Goal: Ask a question: Seek information or help from site administrators or community

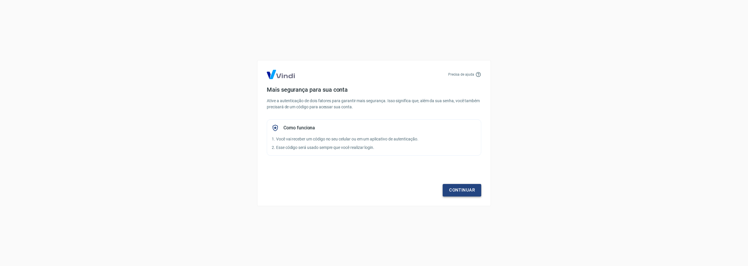
click at [456, 189] on link "Continuar" at bounding box center [462, 190] width 39 height 12
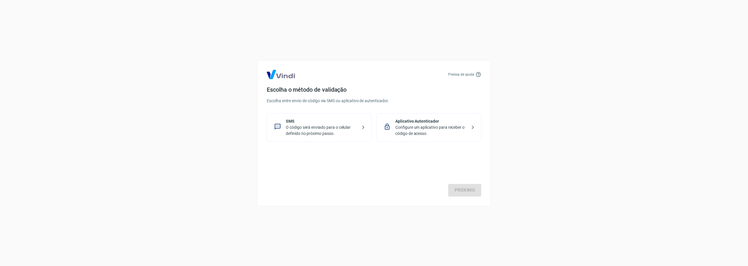
click at [394, 135] on div "Aplicativo Autenticador Configure um aplicativo para receber o código de acesso." at bounding box center [428, 127] width 105 height 28
click at [466, 190] on link "Próximo" at bounding box center [464, 190] width 33 height 12
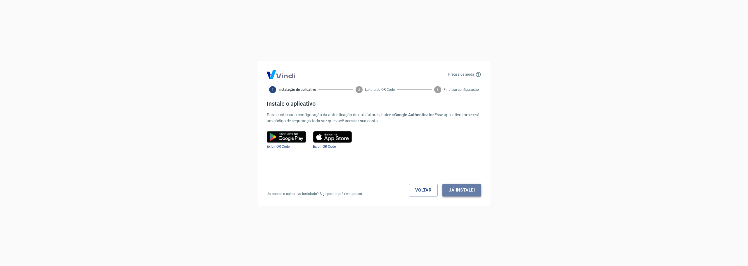
click at [453, 188] on button "Já instalei" at bounding box center [461, 190] width 39 height 12
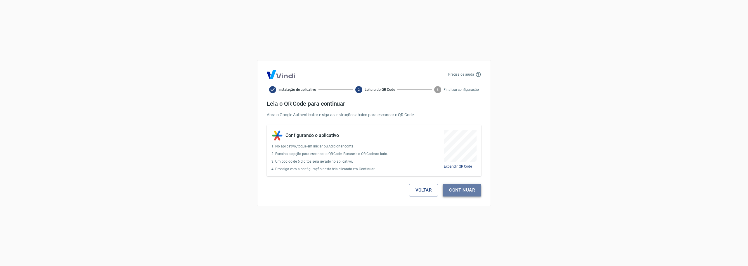
click at [455, 191] on button "Continuar" at bounding box center [462, 190] width 39 height 12
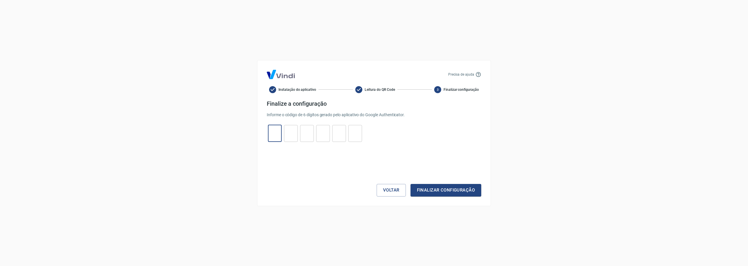
click at [268, 136] on input "tel" at bounding box center [275, 133] width 14 height 13
type input "2"
type input "6"
type input "8"
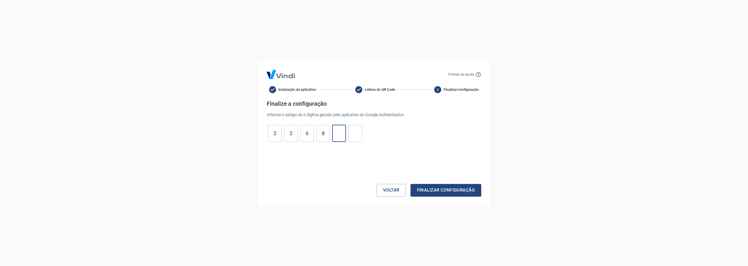
type input "2"
type input "3"
click at [411, 184] on button "Finalizar configuração" at bounding box center [446, 190] width 71 height 12
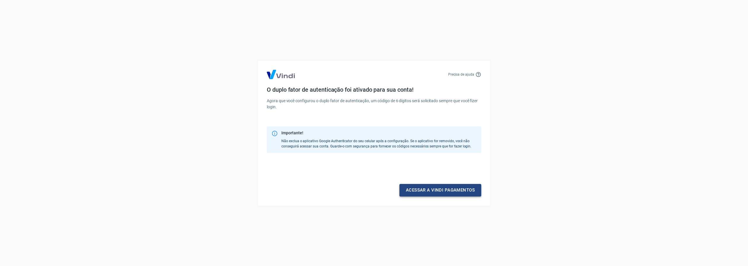
click at [417, 190] on link "Acessar a Vindi pagamentos" at bounding box center [440, 190] width 82 height 12
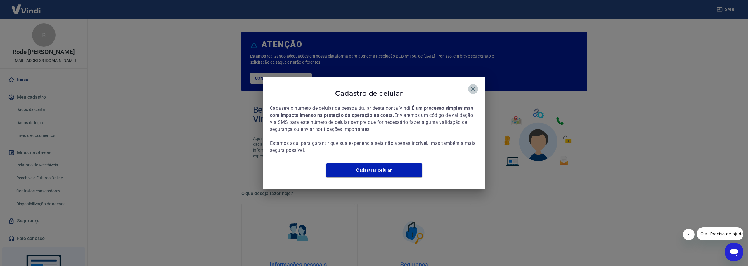
click at [471, 87] on icon "button" at bounding box center [473, 89] width 7 height 7
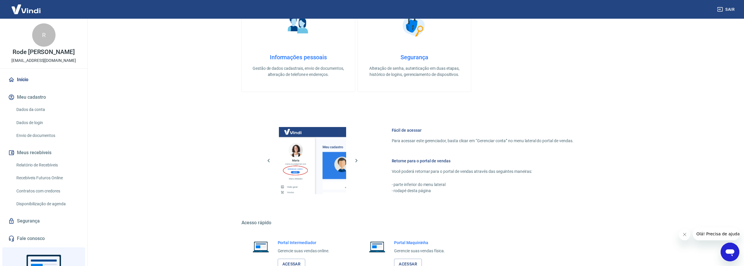
scroll to position [250, 0]
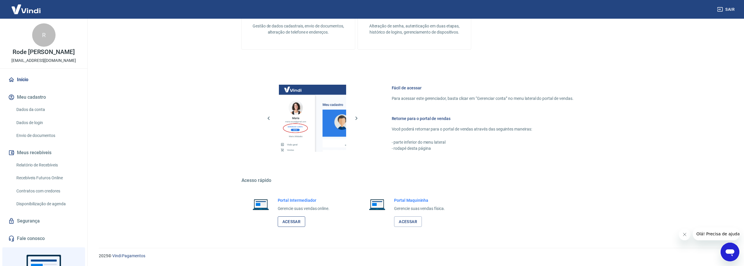
click at [297, 220] on link "Acessar" at bounding box center [292, 222] width 28 height 11
click at [733, 256] on icon "Abrir janela de mensagens" at bounding box center [729, 252] width 11 height 11
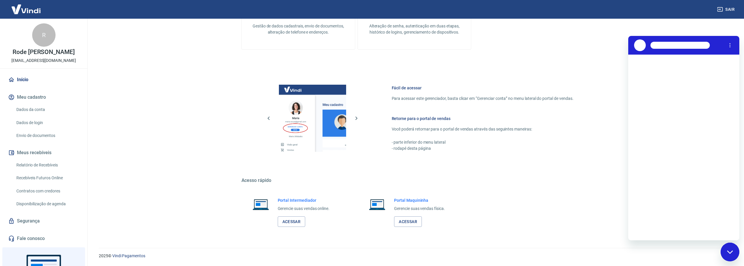
scroll to position [0, 0]
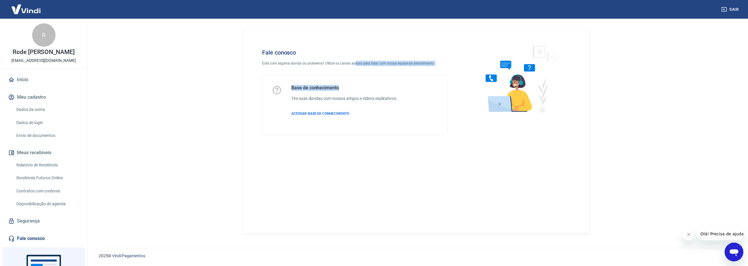
drag, startPoint x: 352, startPoint y: 63, endPoint x: 375, endPoint y: 67, distance: 22.4
click at [375, 67] on div "Fale conosco Está com alguma dúvida ou problema? Utilize os canais abaixo para …" at bounding box center [355, 92] width 204 height 105
click at [334, 107] on div "Base de conhecimento Tire suas dúvidas com nossos artigos e vídeos explicativos…" at bounding box center [344, 105] width 106 height 41
click at [735, 257] on icon "Abrir janela de mensagens" at bounding box center [734, 252] width 11 height 11
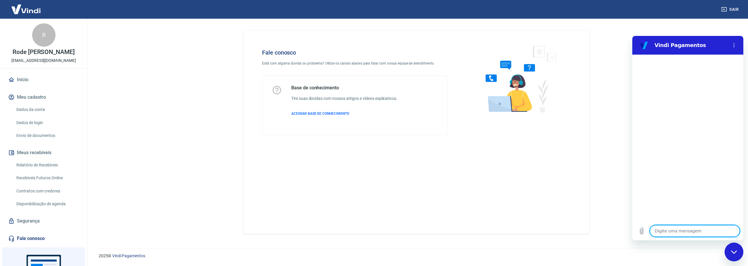
type textarea "T"
type textarea "x"
type textarea "Ta"
type textarea "x"
type textarea "Tax"
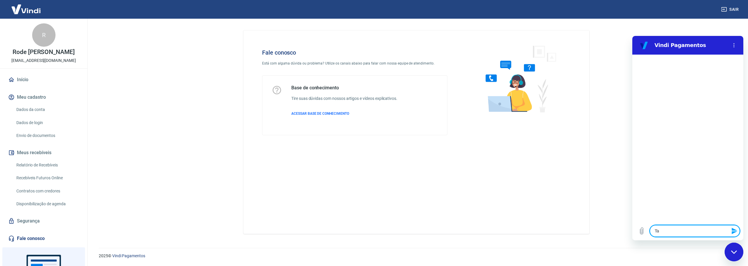
type textarea "x"
type textarea "Taxa"
type textarea "x"
type textarea "Taxas"
type textarea "x"
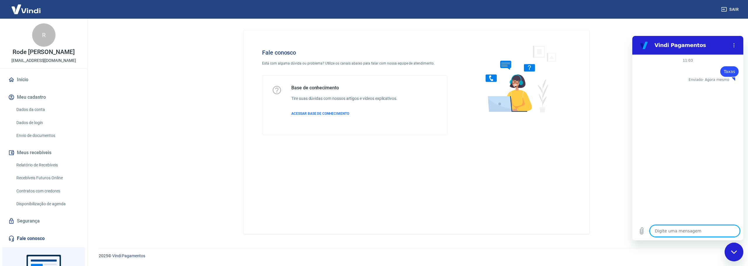
type textarea "x"
type textarea "I"
type textarea "x"
type textarea "Ik"
type textarea "x"
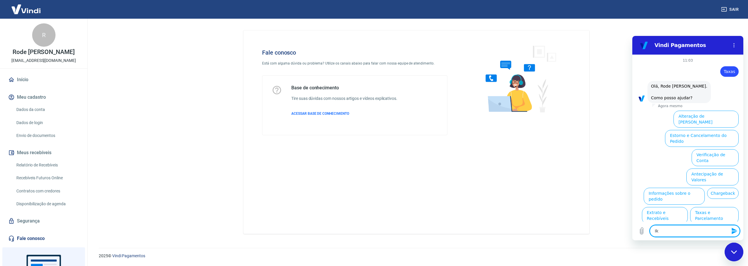
type textarea "I"
type textarea "x"
click at [703, 207] on button "Taxas e Parcelamento" at bounding box center [714, 215] width 49 height 17
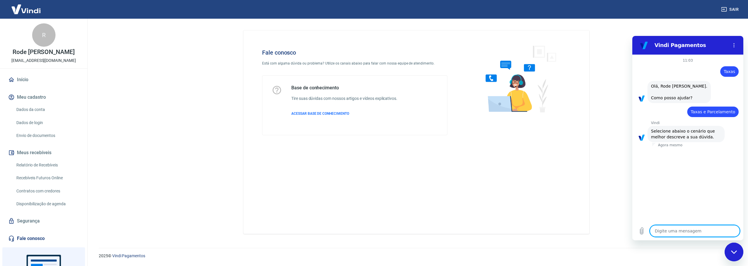
scroll to position [6, 0]
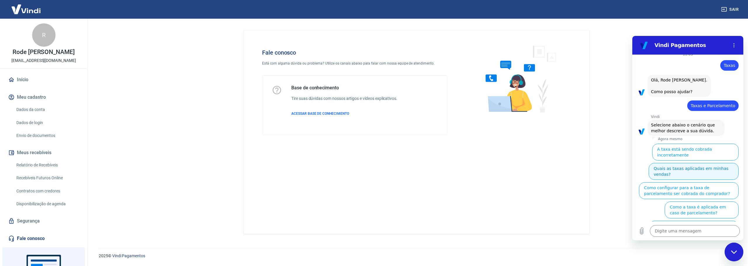
click at [705, 164] on button "Quais as taxas aplicadas em minhas vendas?" at bounding box center [694, 171] width 90 height 17
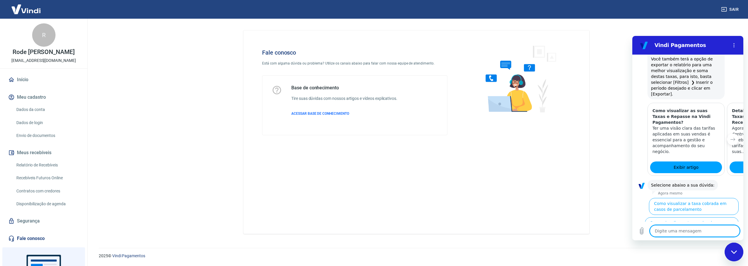
scroll to position [285, 0]
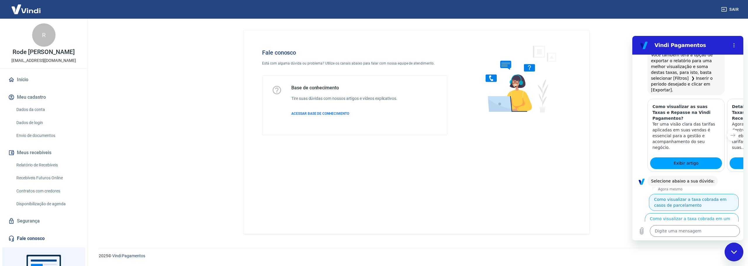
click at [691, 194] on button "Como visualizar a taxa cobrada em casos de parcelamento" at bounding box center [694, 202] width 90 height 17
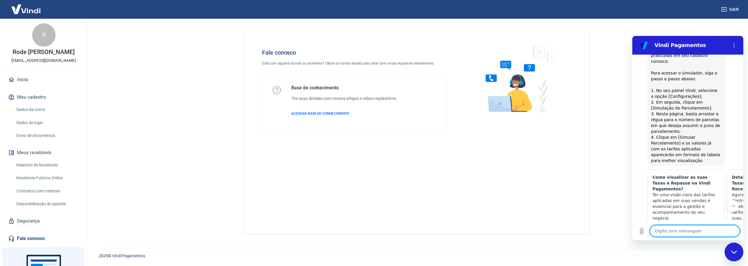
scroll to position [517, 0]
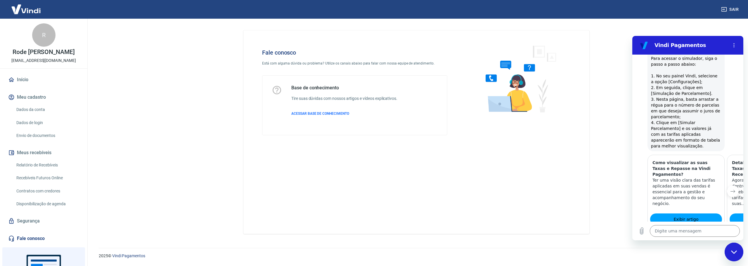
click at [730, 189] on icon "Próximo item" at bounding box center [732, 191] width 5 height 5
click at [643, 189] on icon "Item anterior" at bounding box center [642, 191] width 5 height 5
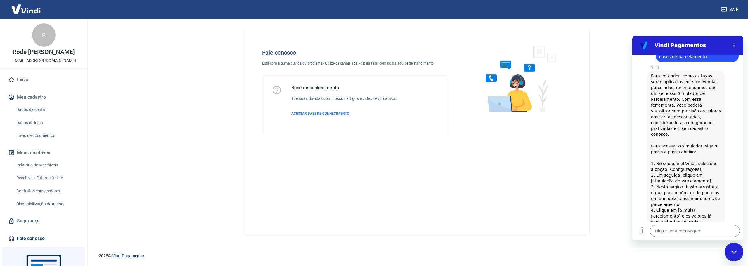
scroll to position [517, 0]
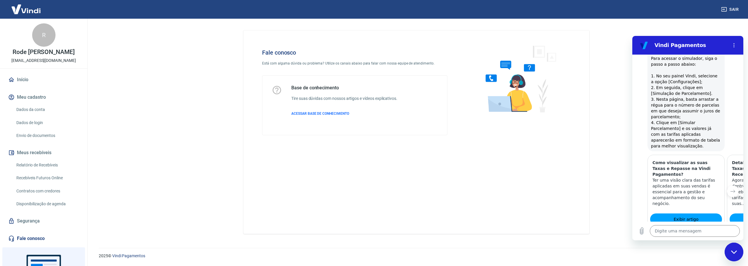
click at [706, 250] on button "Sim" at bounding box center [710, 255] width 17 height 11
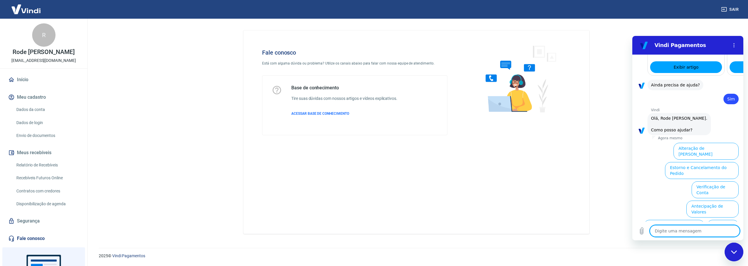
scroll to position [669, 0]
click at [716, 143] on button "Alteração de [PERSON_NAME]" at bounding box center [705, 151] width 65 height 17
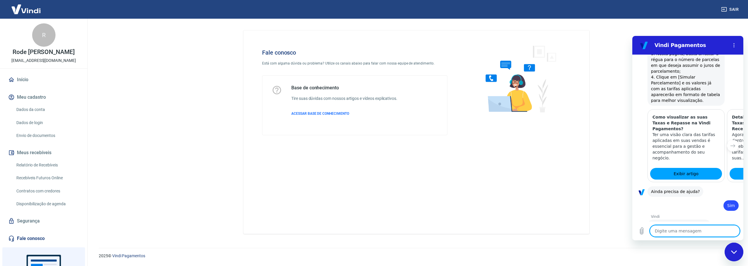
type textarea "x"
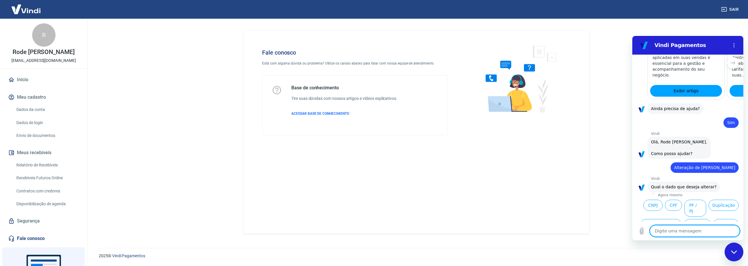
scroll to position [649, 0]
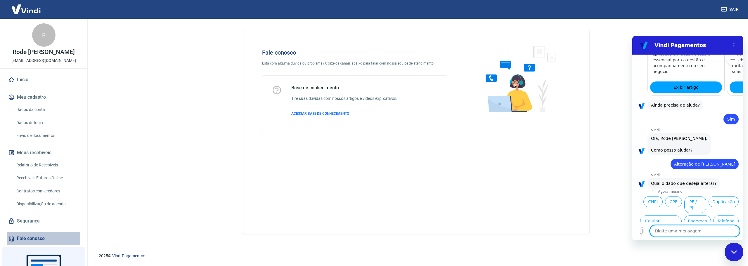
click at [51, 242] on link "Fale conosco" at bounding box center [43, 238] width 73 height 13
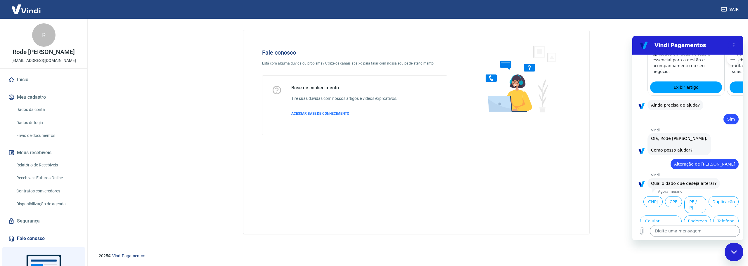
click at [683, 228] on textarea at bounding box center [695, 231] width 90 height 12
type textarea "Q"
type textarea "x"
type textarea "Qu"
type textarea "x"
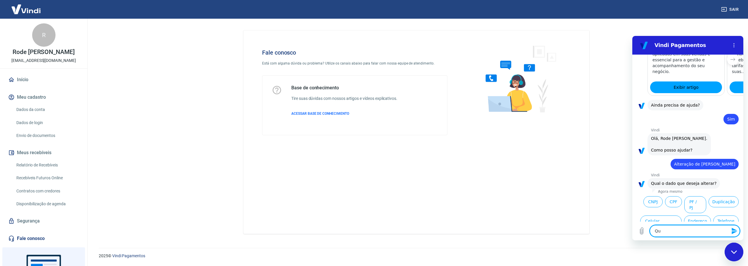
type textarea "Que"
type textarea "x"
type textarea "Quer"
type textarea "x"
type textarea "Quero"
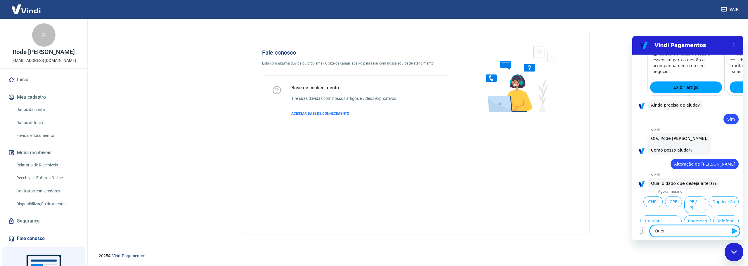
type textarea "x"
type textarea "Quero"
type textarea "x"
type textarea "Quero f"
type textarea "x"
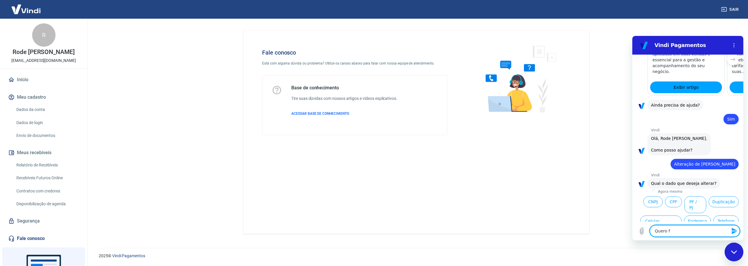
type textarea "Quero"
type textarea "x"
type textarea "Quero a"
type textarea "x"
type textarea "Quero ab"
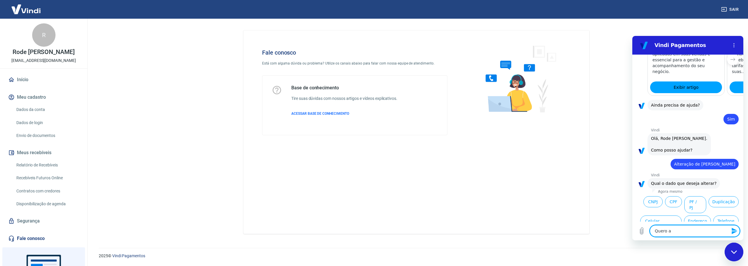
type textarea "x"
type textarea "Quero abr"
type textarea "x"
type textarea "Quero abri"
type textarea "x"
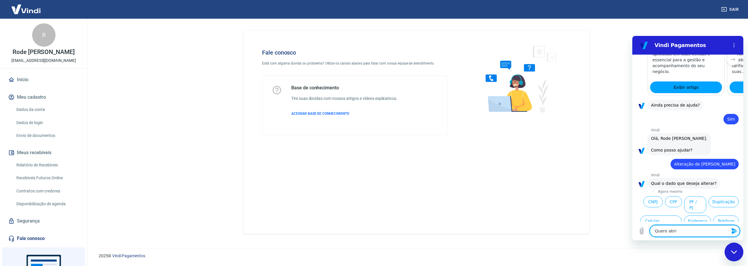
type textarea "Quero abrir"
type textarea "x"
type textarea "Quero abrir"
type textarea "x"
type textarea "Quero abrir c"
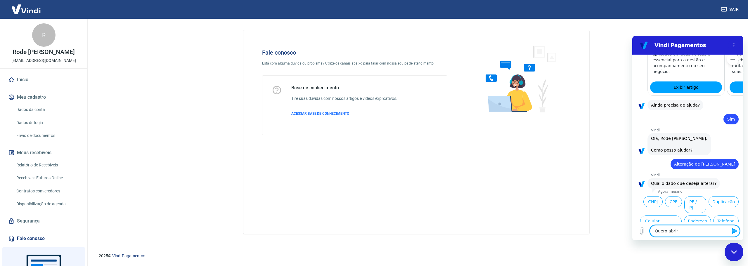
type textarea "x"
type textarea "Quero abrir ch"
type textarea "x"
type textarea "Quero abrir cha"
type textarea "x"
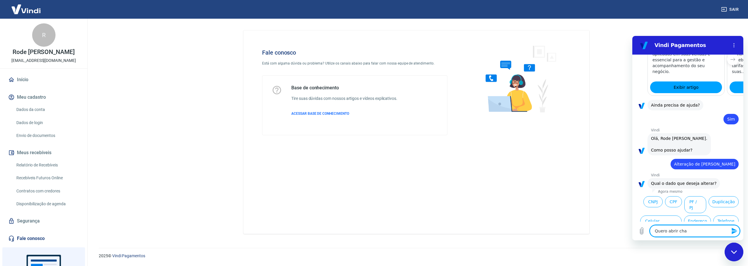
type textarea "Quero abrir cham"
type textarea "x"
type textarea "Quero abrir chama"
type textarea "x"
type textarea "Quero abrir chamad"
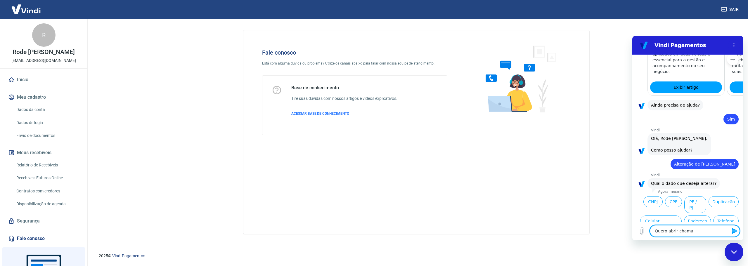
type textarea "x"
type textarea "Quero abrir chamado"
type textarea "x"
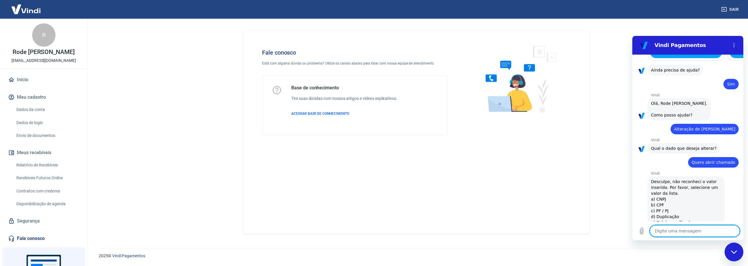
scroll to position [685, 0]
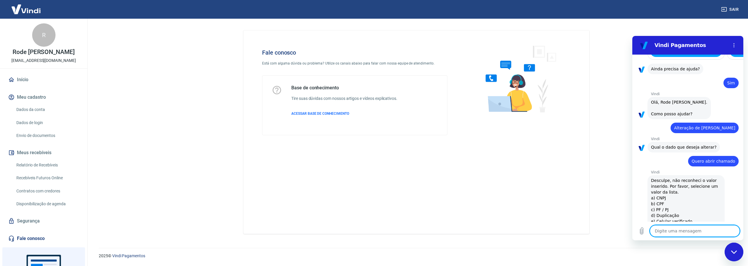
click at [738, 255] on div "Fechar janela de mensagens" at bounding box center [734, 252] width 18 height 18
type textarea "x"
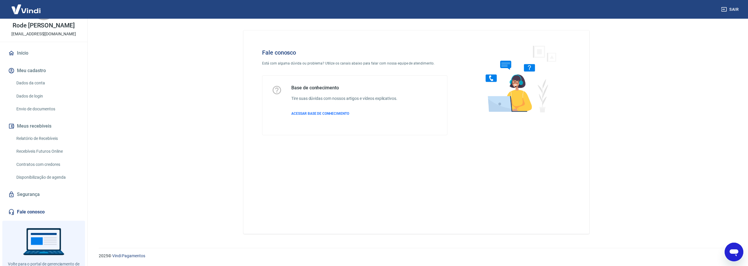
scroll to position [50, 0]
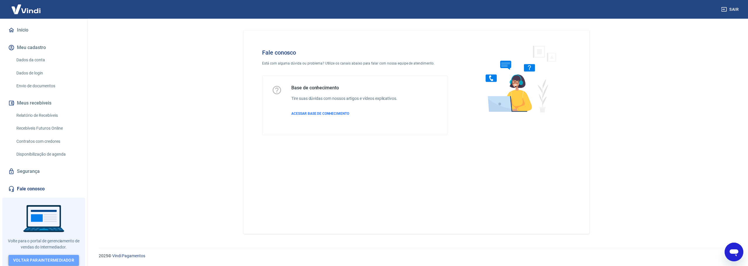
click at [58, 260] on link "Voltar para Intermediador" at bounding box center [43, 260] width 71 height 11
